Goal: Consume media (video, audio)

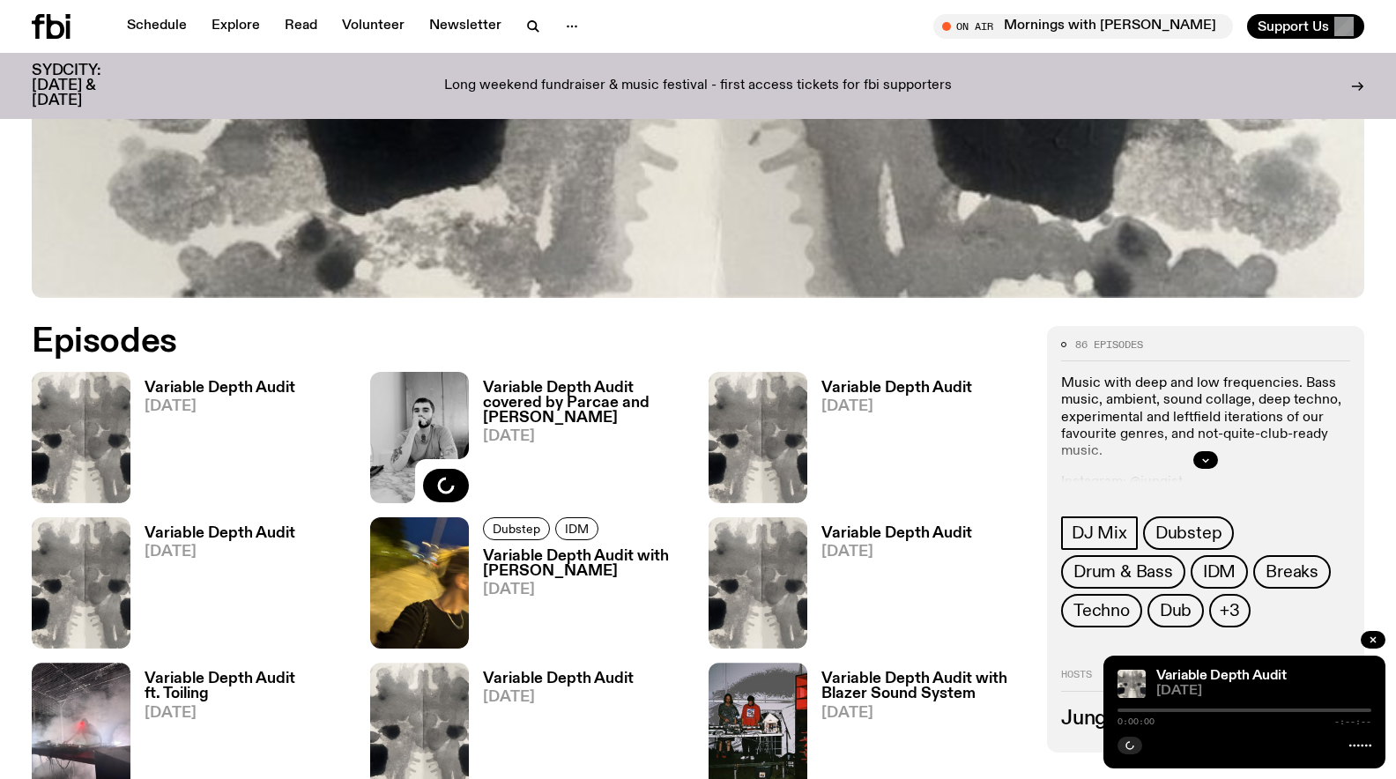
scroll to position [723, 0]
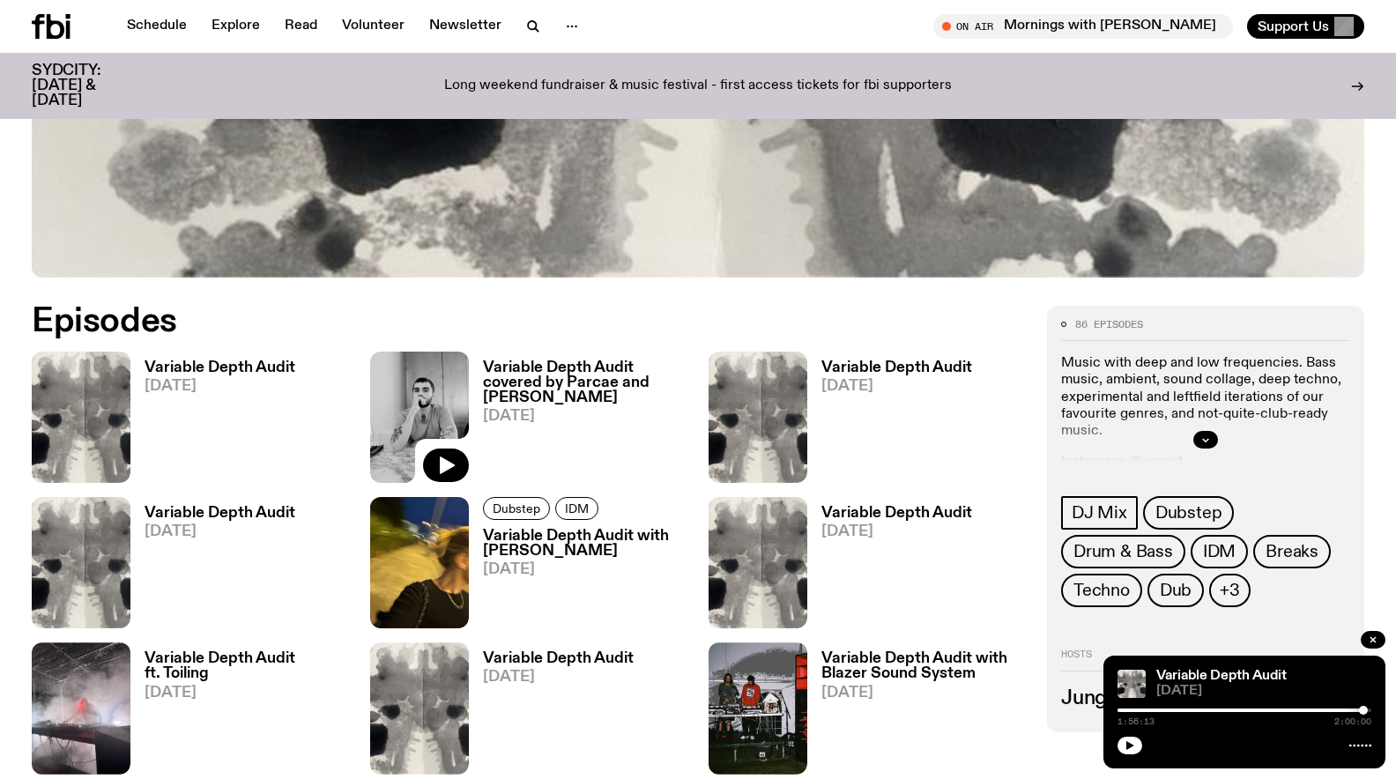
click at [195, 360] on h3 "Variable Depth Audit" at bounding box center [220, 367] width 151 height 15
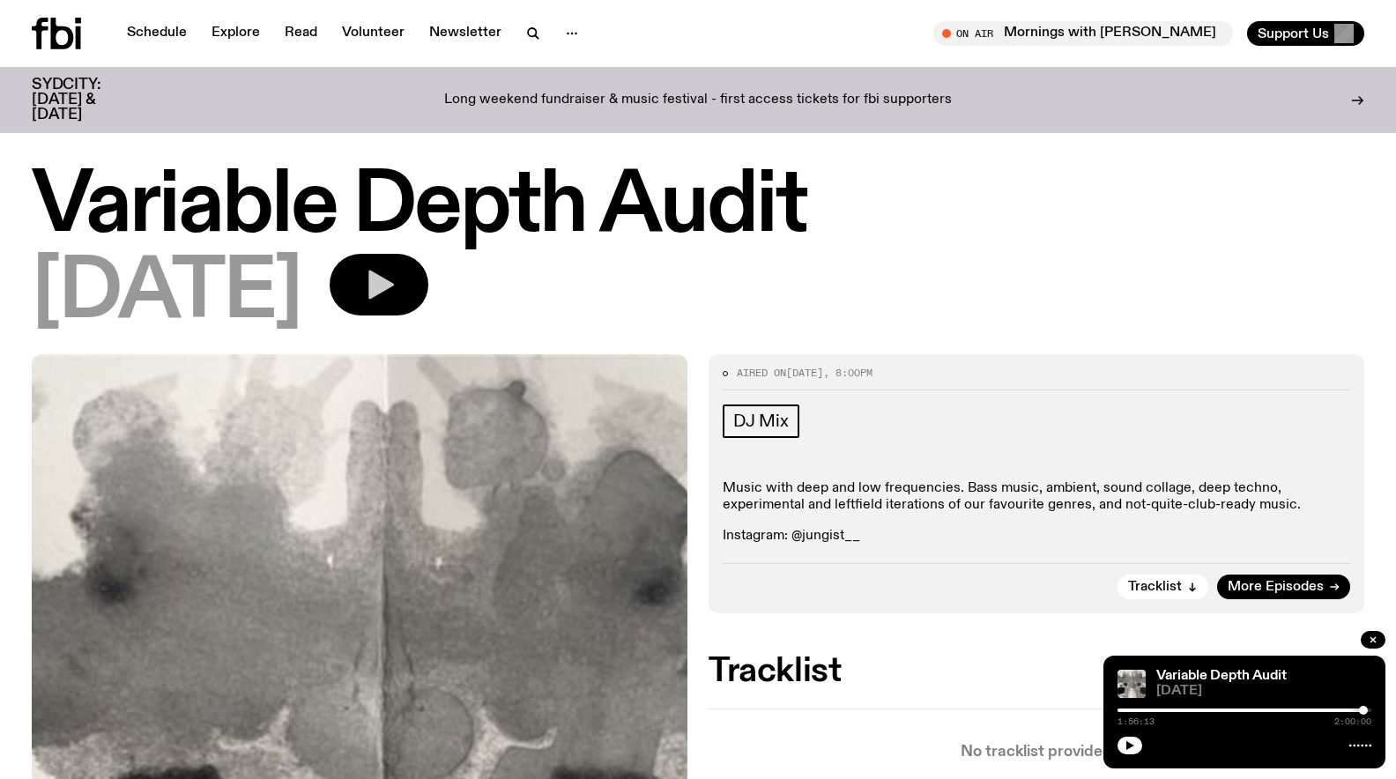
click at [427, 266] on button "button" at bounding box center [379, 285] width 99 height 62
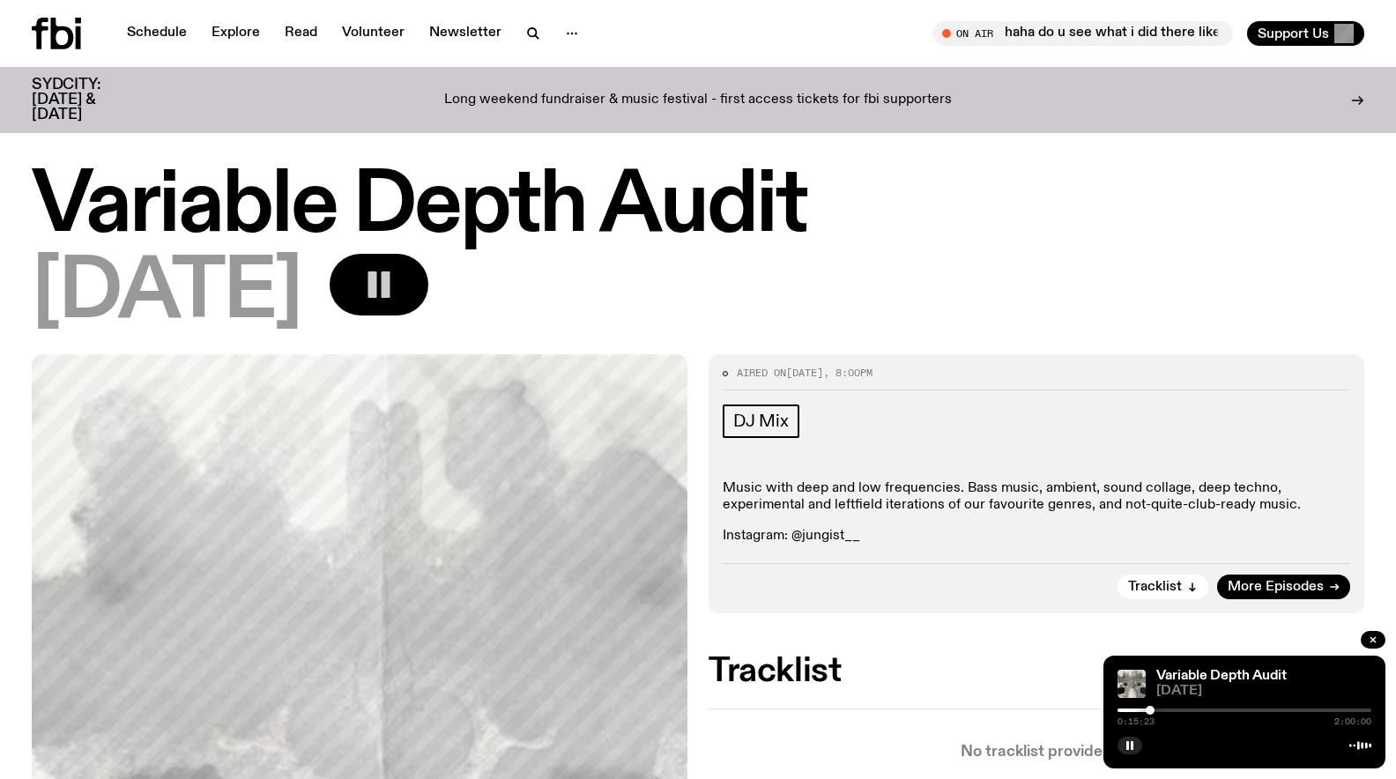
click at [397, 272] on icon "button" at bounding box center [378, 284] width 35 height 35
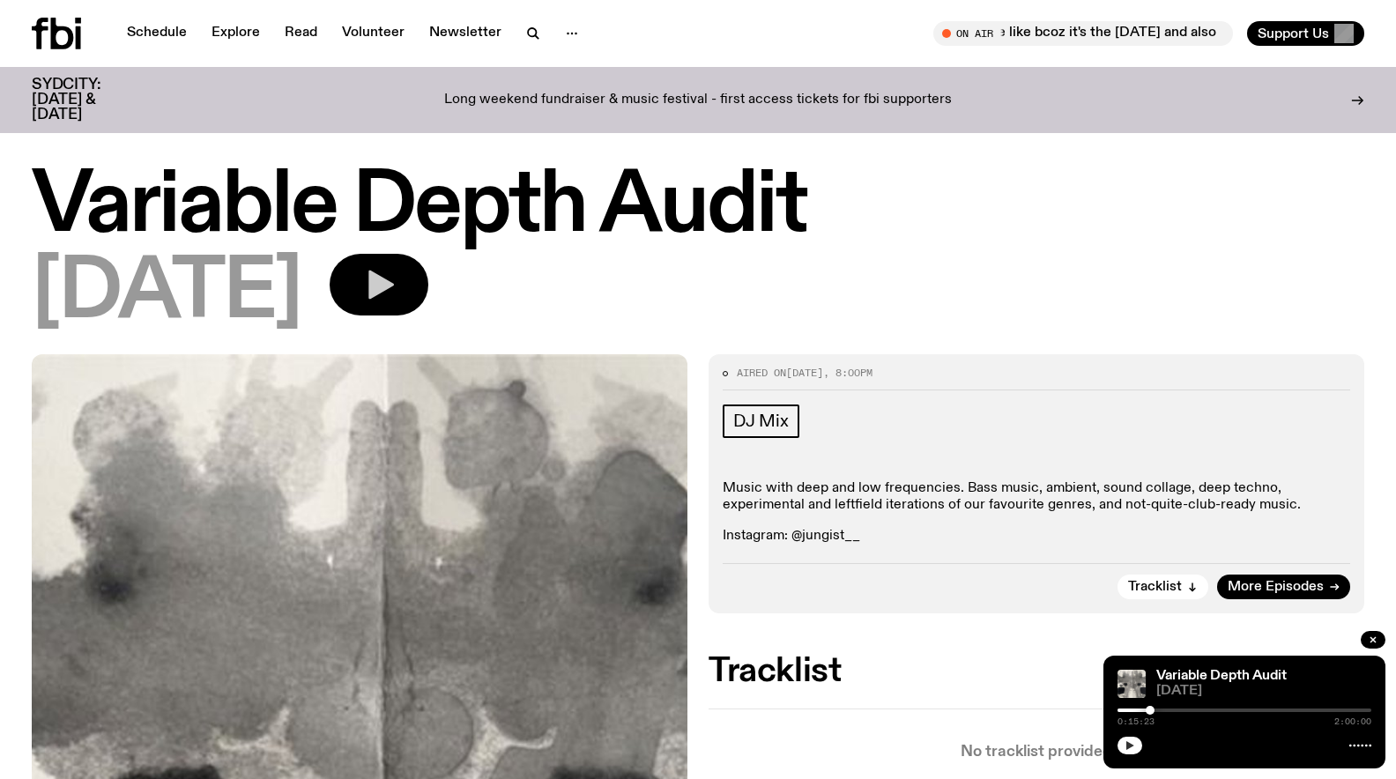
click at [1137, 745] on button "button" at bounding box center [1129, 746] width 25 height 18
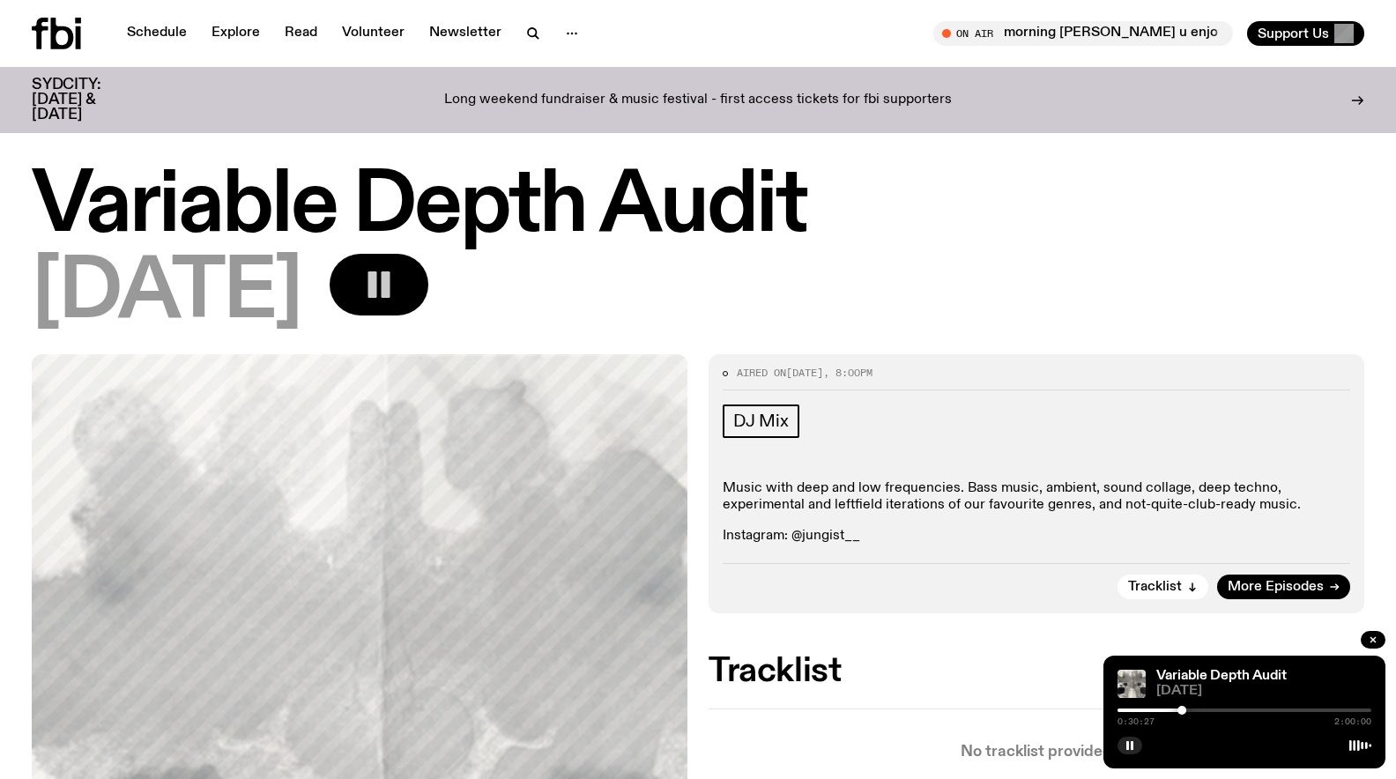
click at [397, 286] on icon "button" at bounding box center [378, 284] width 35 height 35
